Goal: Information Seeking & Learning: Learn about a topic

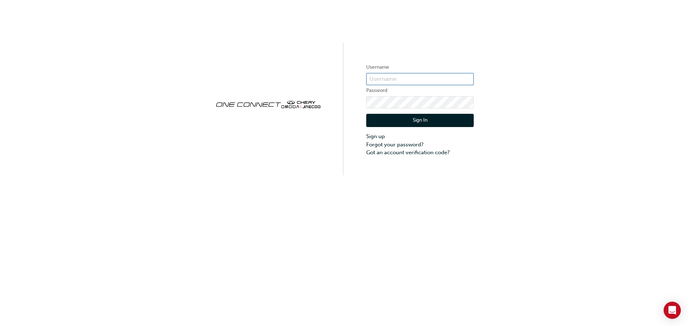
click at [405, 80] on input "text" at bounding box center [419, 79] width 107 height 12
type input "ONE00019"
click button "Sign In" at bounding box center [419, 121] width 107 height 14
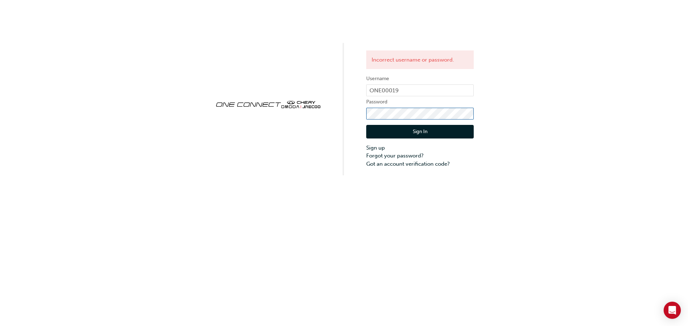
click at [374, 133] on form "Username ONE00019 Password Sign In Sign up Forgot your password? Got an account…" at bounding box center [419, 122] width 107 height 94
click button "Sign In" at bounding box center [419, 132] width 107 height 14
click at [349, 131] on div "Incorrect username or password. Username ONE00019 Password Sign In Sign up Forg…" at bounding box center [344, 88] width 688 height 176
click button "Sign In" at bounding box center [419, 132] width 107 height 14
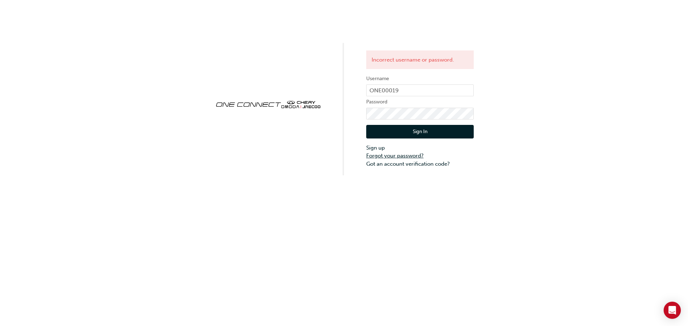
click at [387, 157] on link "Forgot your password?" at bounding box center [419, 156] width 107 height 8
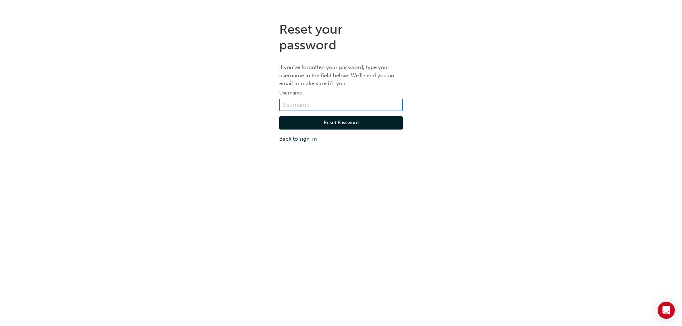
click at [320, 100] on input "text" at bounding box center [341, 105] width 124 height 12
type input "ONE00019"
click at [333, 124] on button "Reset Password" at bounding box center [341, 123] width 124 height 14
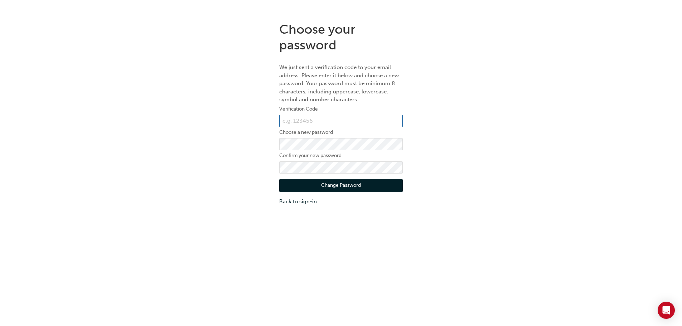
click at [333, 120] on input "text" at bounding box center [341, 121] width 124 height 12
type input "151398"
click button "Change Password" at bounding box center [341, 186] width 124 height 14
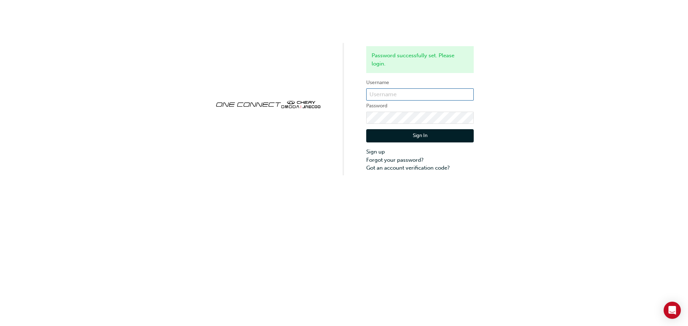
click at [430, 98] on input "text" at bounding box center [419, 94] width 107 height 12
type input "ONE00019"
click button "Sign In" at bounding box center [419, 136] width 107 height 14
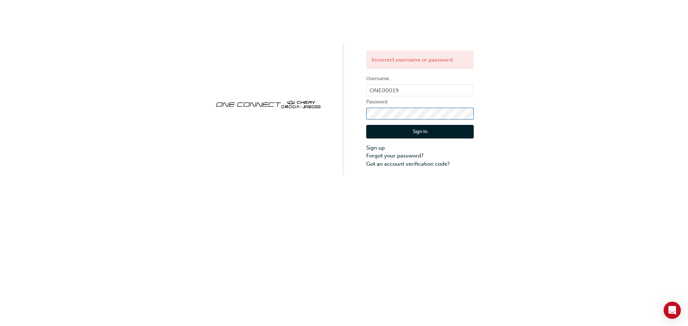
click button "Sign In" at bounding box center [419, 132] width 107 height 14
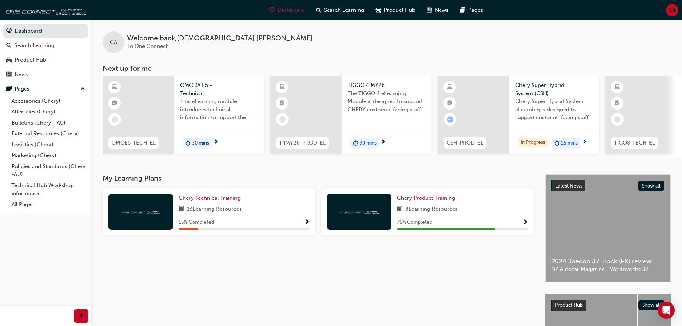
click at [439, 198] on span "Chery Product Training" at bounding box center [426, 198] width 58 height 6
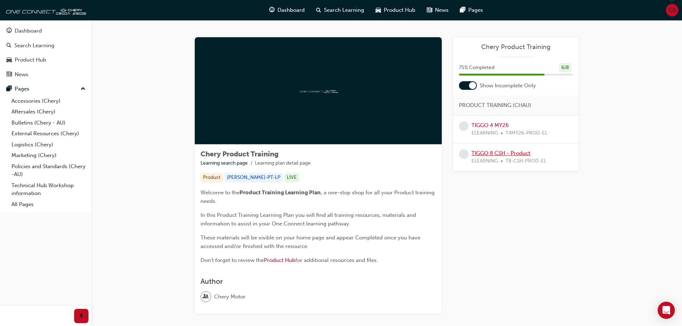
click at [517, 155] on link "TIGGO 8 CSH - Product" at bounding box center [501, 153] width 59 height 6
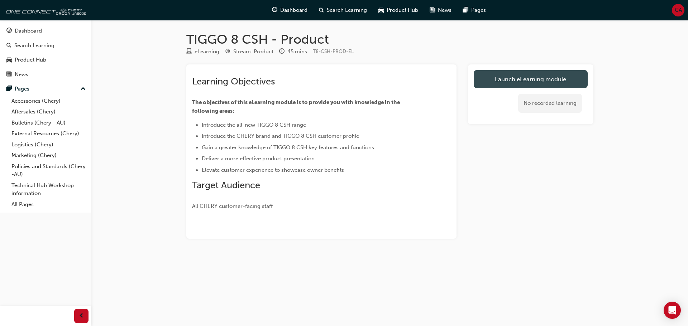
click at [532, 74] on link "Launch eLearning module" at bounding box center [531, 79] width 114 height 18
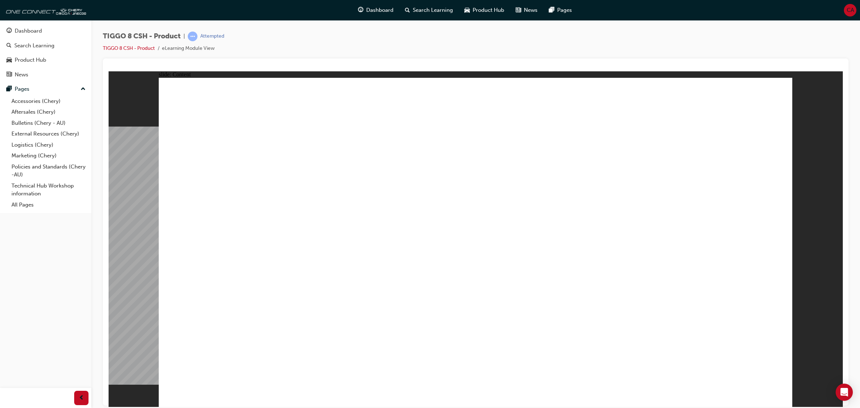
click at [688, 256] on div "slide: Content EXTERIOR DESIGN INTERIOR DESIGN DRIVETRAIN TECHNOLOGY SAFETY • M…" at bounding box center [476, 238] width 734 height 335
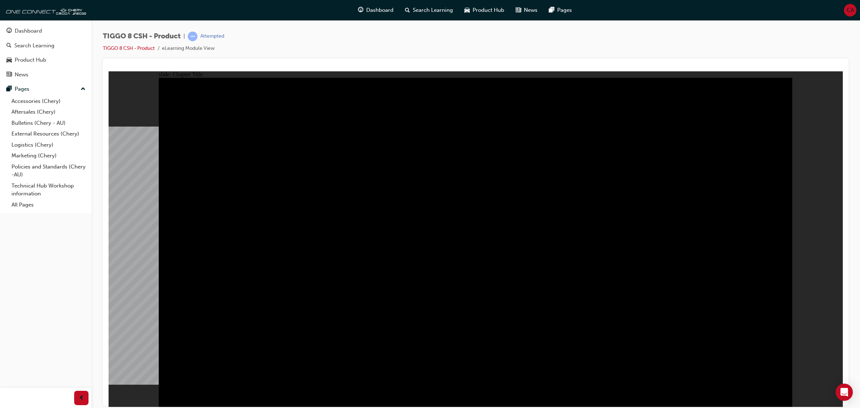
drag, startPoint x: 645, startPoint y: 190, endPoint x: 572, endPoint y: 216, distance: 77.9
drag, startPoint x: 574, startPoint y: 230, endPoint x: 363, endPoint y: 274, distance: 215.9
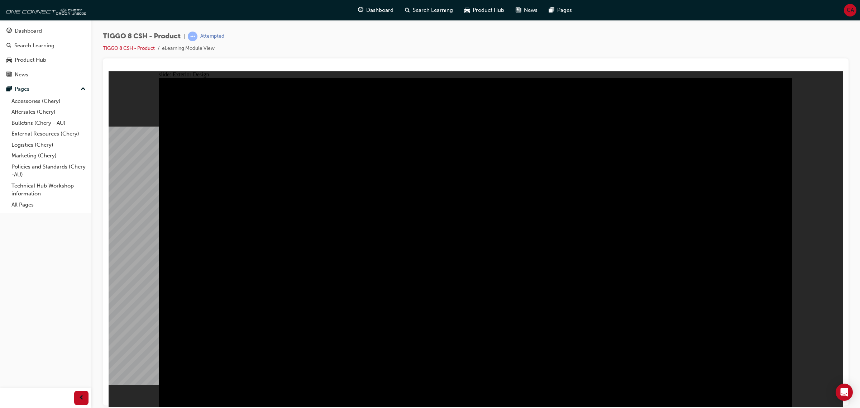
drag, startPoint x: 334, startPoint y: 250, endPoint x: 516, endPoint y: 281, distance: 184.5
type input "16.87"
drag, startPoint x: 196, startPoint y: 111, endPoint x: 271, endPoint y: 135, distance: 78.7
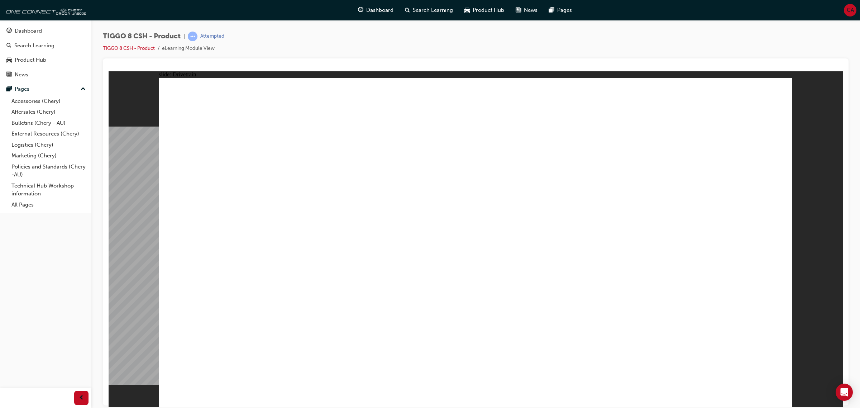
drag, startPoint x: 216, startPoint y: 231, endPoint x: 386, endPoint y: 236, distance: 170.6
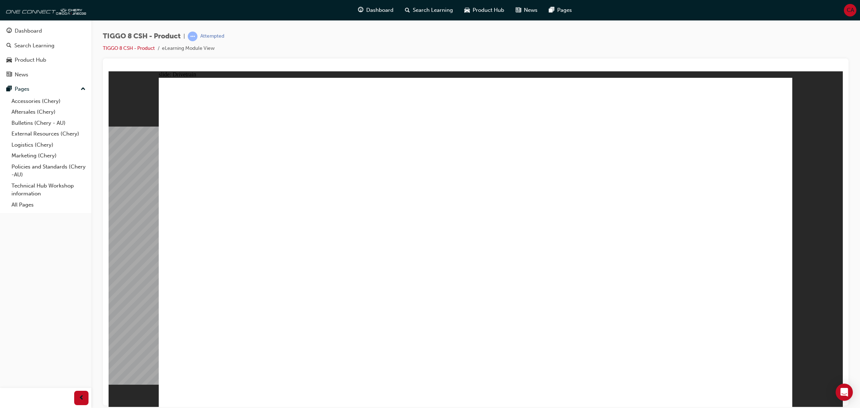
type input "14"
drag, startPoint x: 343, startPoint y: 227, endPoint x: 298, endPoint y: 224, distance: 44.6
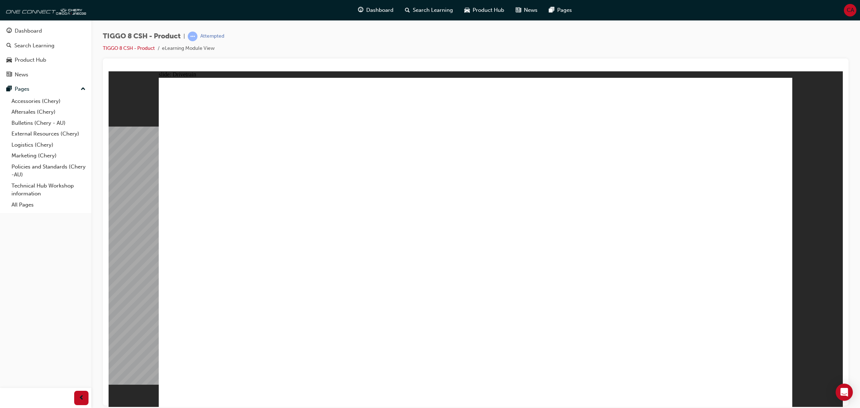
type input "24"
drag, startPoint x: 241, startPoint y: 235, endPoint x: 420, endPoint y: 256, distance: 180.4
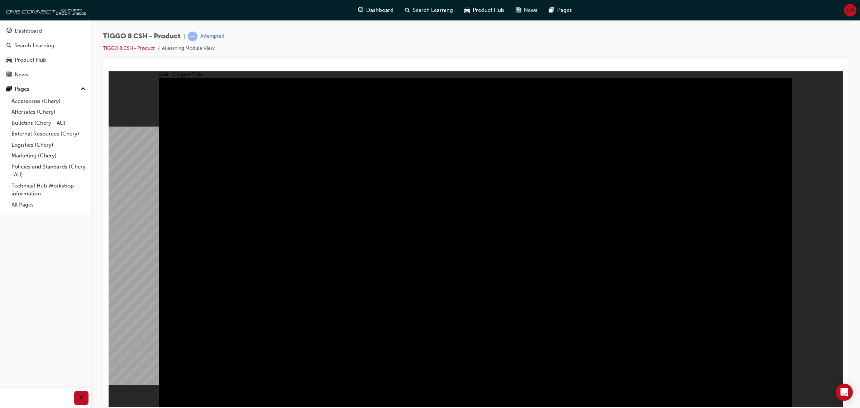
radio input "true"
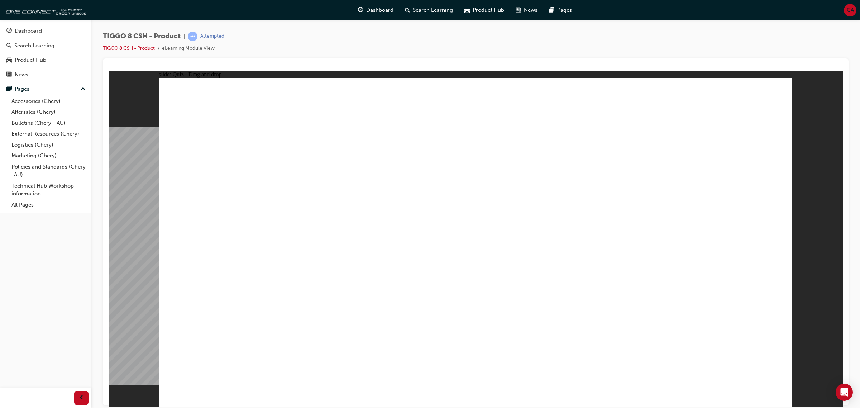
drag, startPoint x: 453, startPoint y: 110, endPoint x: 607, endPoint y: 260, distance: 214.3
drag, startPoint x: 584, startPoint y: 103, endPoint x: 343, endPoint y: 243, distance: 279.5
drag, startPoint x: 712, startPoint y: 102, endPoint x: 262, endPoint y: 249, distance: 473.5
drag, startPoint x: 646, startPoint y: 168, endPoint x: 740, endPoint y: 249, distance: 124.2
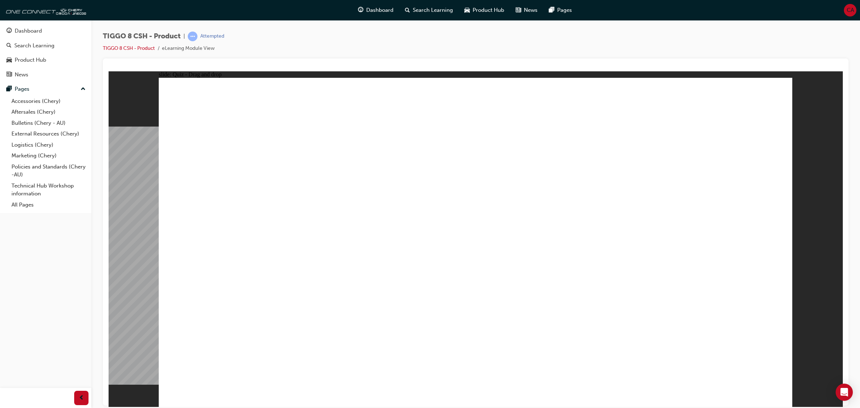
drag, startPoint x: 557, startPoint y: 168, endPoint x: 516, endPoint y: 236, distance: 79.6
checkbox input "true"
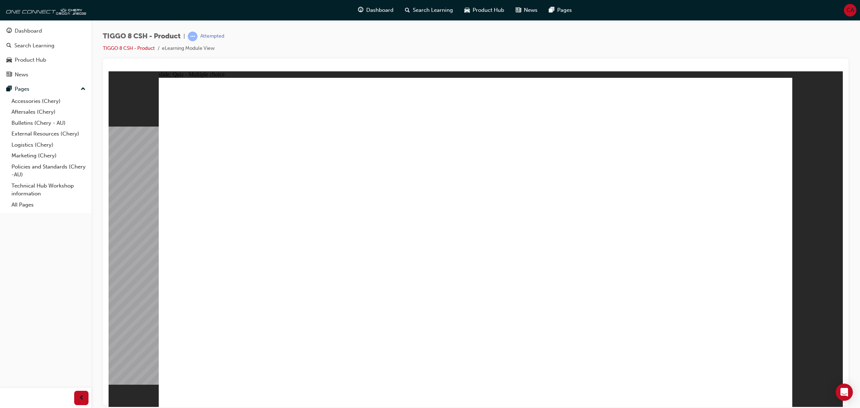
radio input "true"
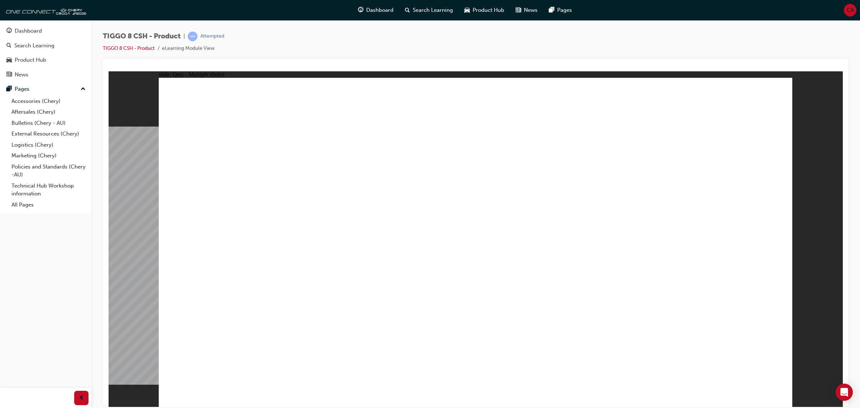
drag, startPoint x: 499, startPoint y: 111, endPoint x: 571, endPoint y: 265, distance: 169.9
drag, startPoint x: 608, startPoint y: 139, endPoint x: 606, endPoint y: 270, distance: 131.5
drag, startPoint x: 505, startPoint y: 135, endPoint x: 578, endPoint y: 317, distance: 196.7
drag, startPoint x: 600, startPoint y: 167, endPoint x: 614, endPoint y: 308, distance: 142.2
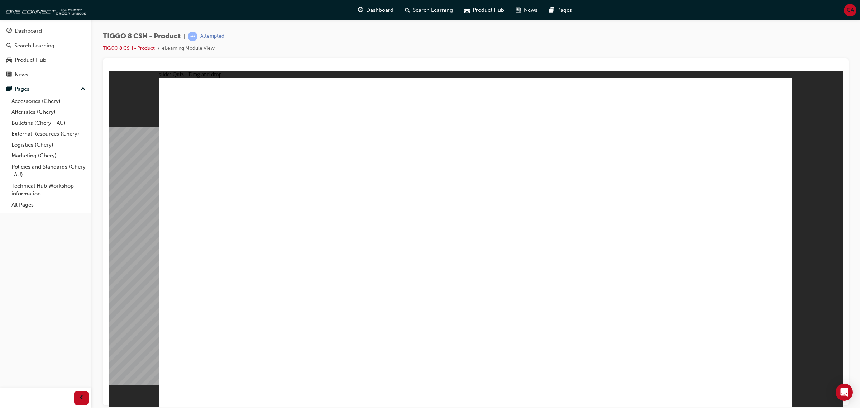
drag, startPoint x: 603, startPoint y: 118, endPoint x: 608, endPoint y: 316, distance: 197.8
drag, startPoint x: 736, startPoint y: 143, endPoint x: 643, endPoint y: 328, distance: 207.2
drag, startPoint x: 707, startPoint y: 116, endPoint x: 623, endPoint y: 311, distance: 212.7
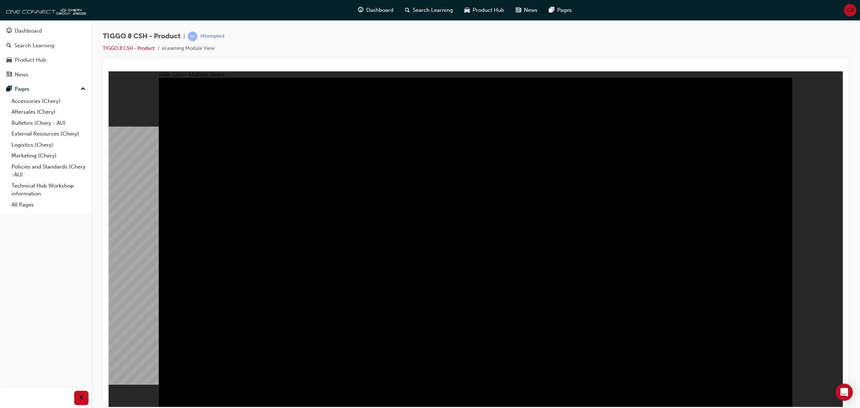
radio input "true"
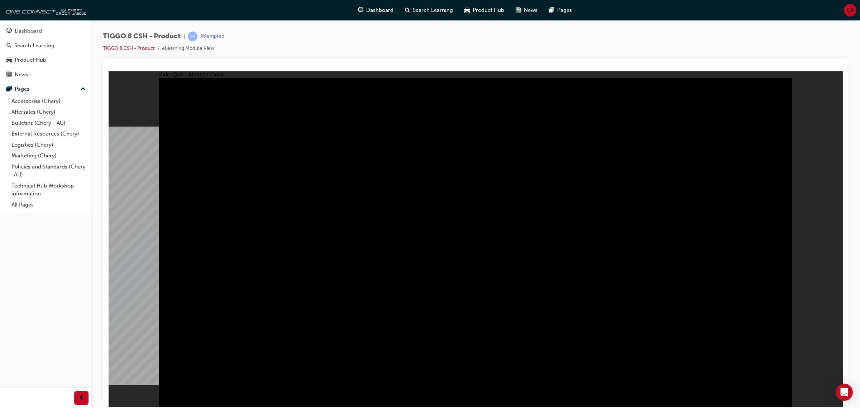
radio input "true"
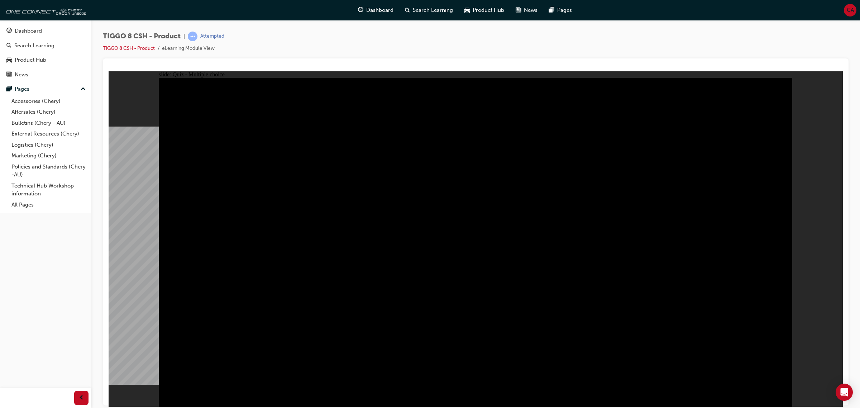
checkbox input "true"
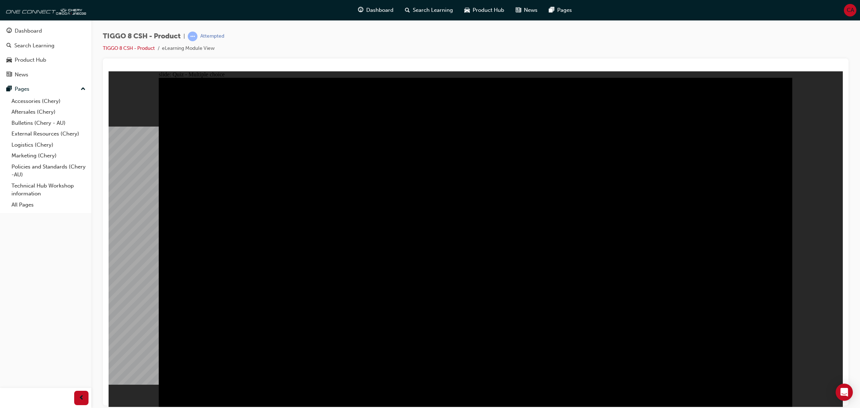
checkbox input "true"
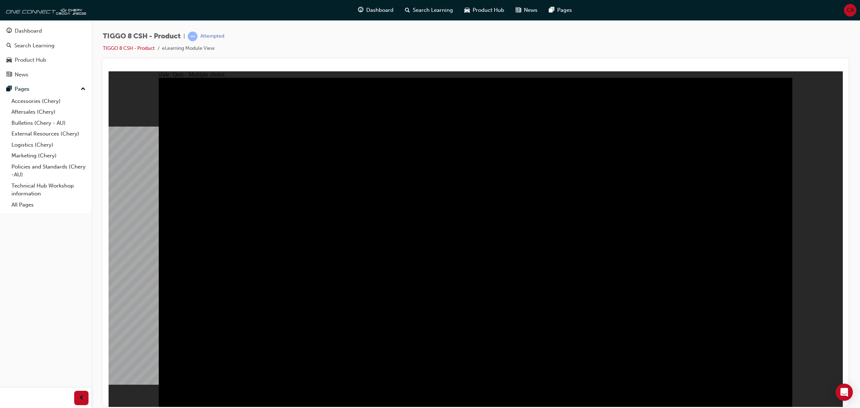
checkbox input "true"
checkbox input "false"
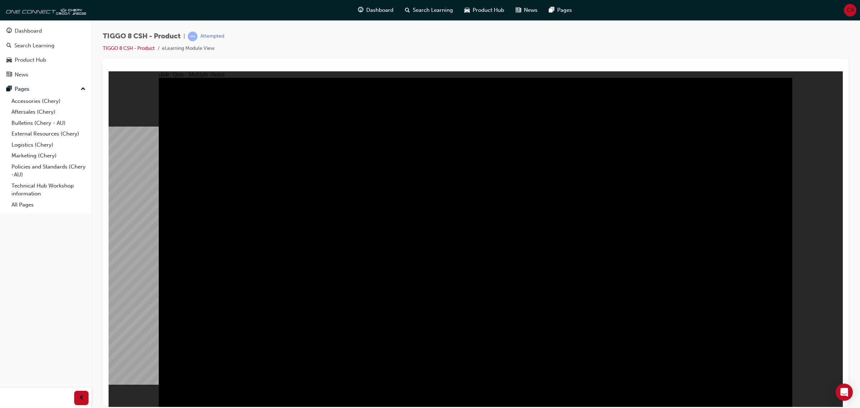
checkbox input "true"
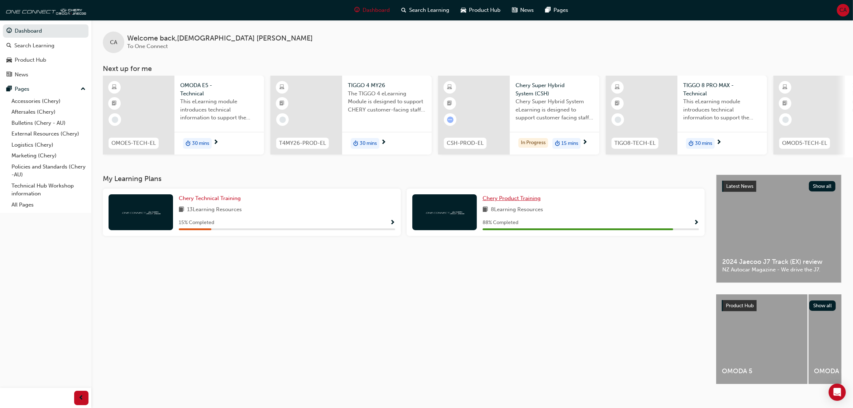
click at [524, 199] on span "Chery Product Training" at bounding box center [512, 198] width 58 height 6
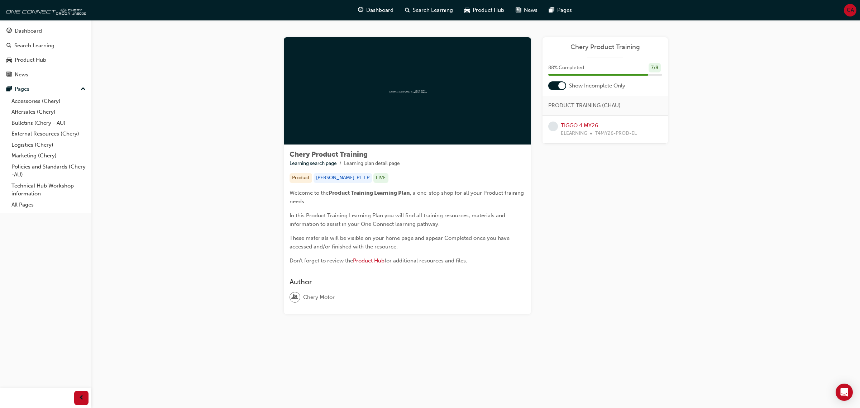
click at [560, 87] on div at bounding box center [561, 85] width 7 height 7
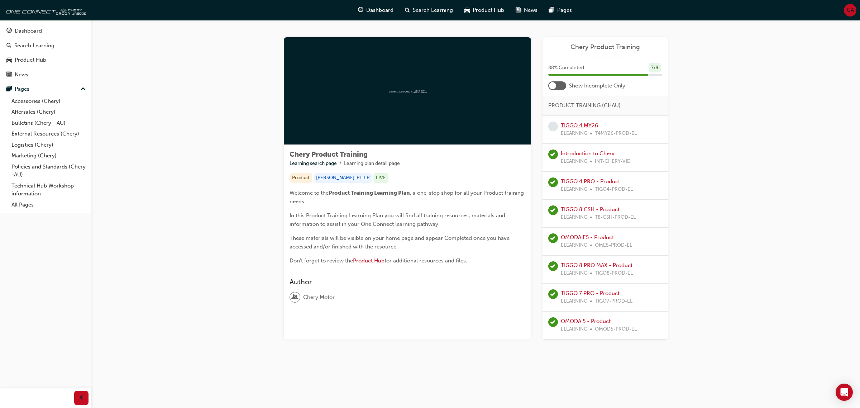
click at [588, 124] on link "TIGGO 4 MY26" at bounding box center [579, 125] width 37 height 6
